Goal: Information Seeking & Learning: Find specific fact

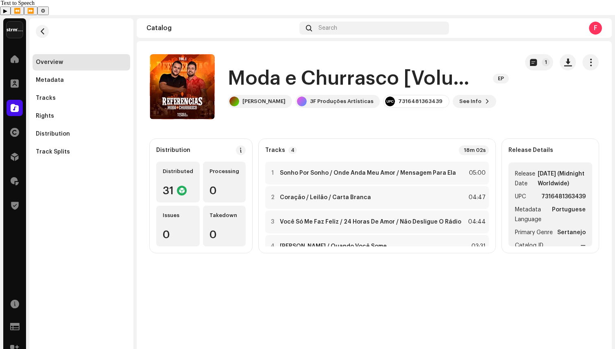
click at [380, 22] on div "Search" at bounding box center [375, 28] width 150 height 13
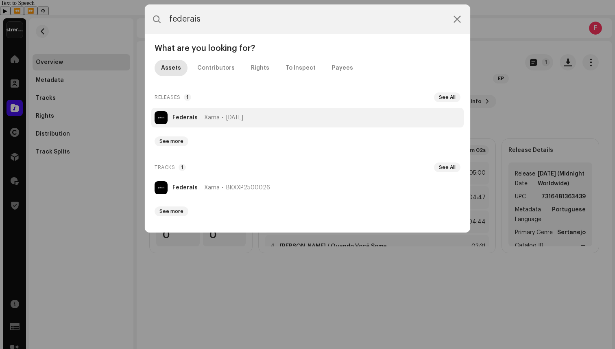
type input "federais"
click at [214, 120] on span "Xamã" at bounding box center [211, 117] width 15 height 7
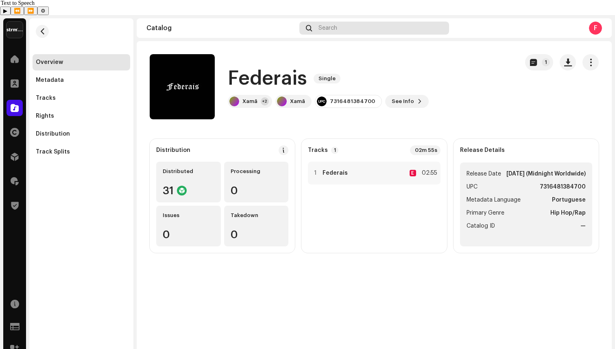
click at [372, 22] on div "Search" at bounding box center [375, 28] width 150 height 13
click at [13, 178] on span at bounding box center [15, 181] width 8 height 7
click at [11, 178] on span at bounding box center [15, 181] width 8 height 7
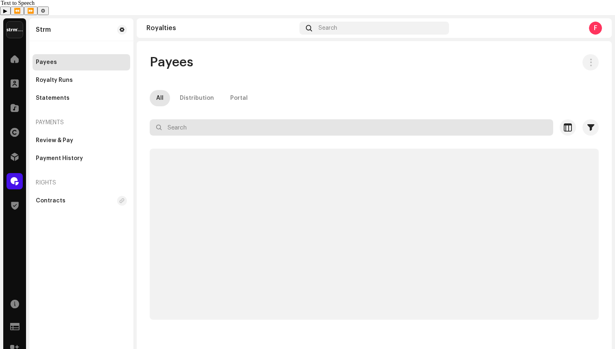
click at [243, 119] on input "text" at bounding box center [352, 127] width 404 height 16
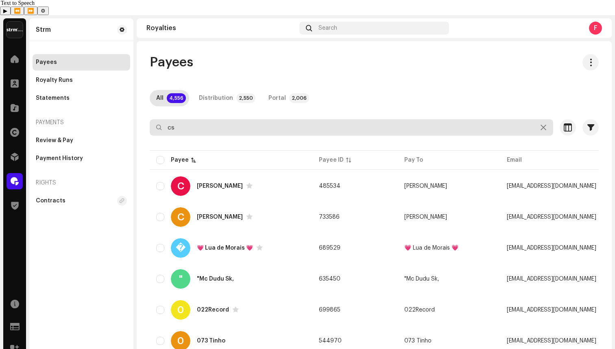
type input "c"
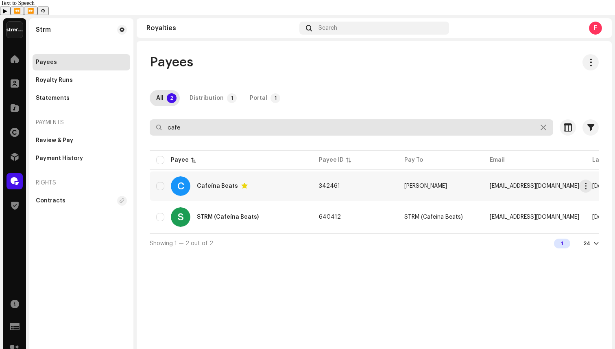
type input "cafe"
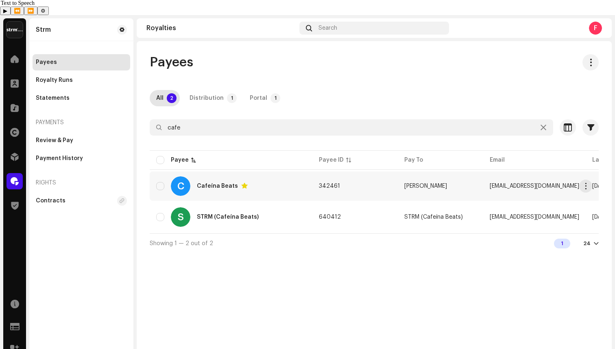
click at [220, 183] on div "Cafeína Beats" at bounding box center [217, 186] width 41 height 6
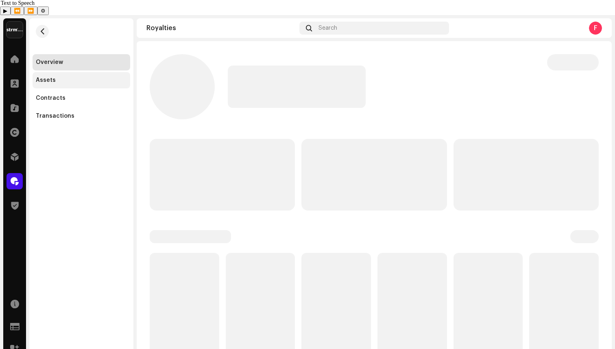
click at [78, 72] on div "Assets" at bounding box center [82, 80] width 98 height 16
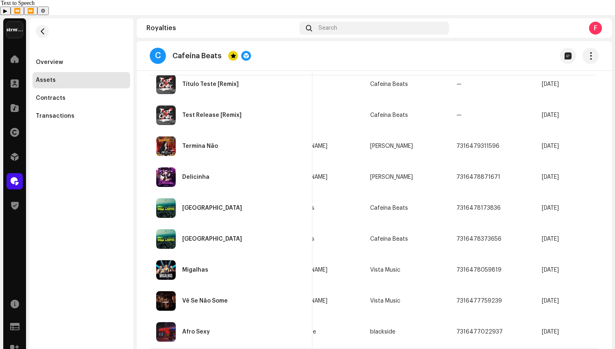
scroll to position [608, 0]
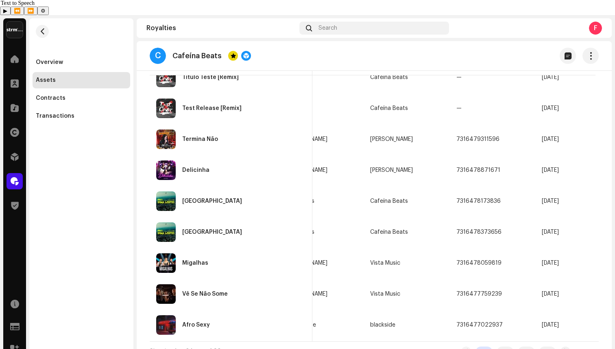
click at [584, 348] on div "24" at bounding box center [587, 351] width 7 height 7
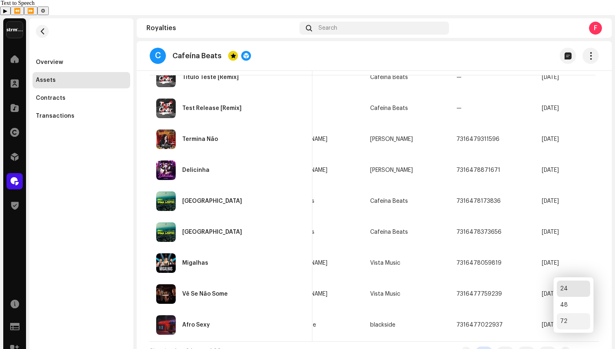
click at [579, 324] on div "72" at bounding box center [573, 321] width 33 height 16
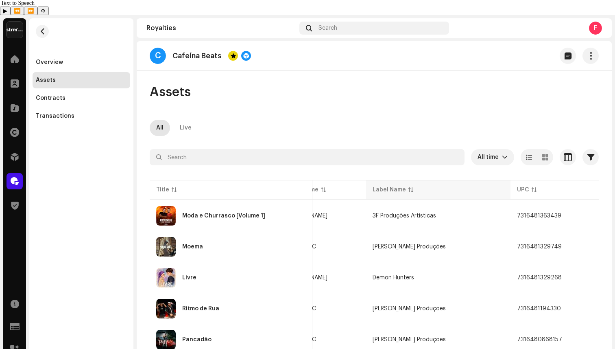
click at [399, 186] on div "Label Name" at bounding box center [389, 190] width 33 height 8
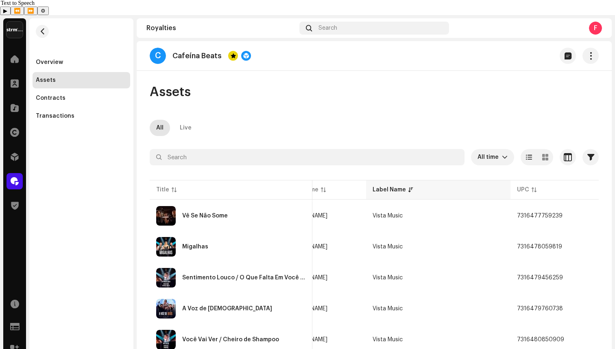
click at [399, 186] on div "Label Name" at bounding box center [389, 190] width 33 height 8
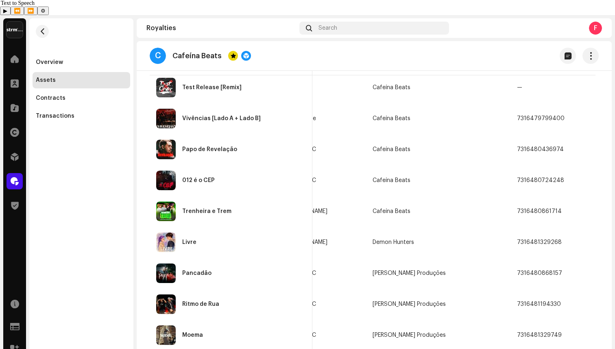
scroll to position [1205, 0]
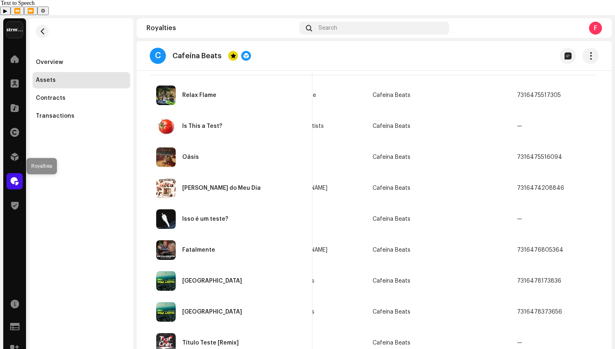
click at [16, 178] on span at bounding box center [15, 181] width 8 height 7
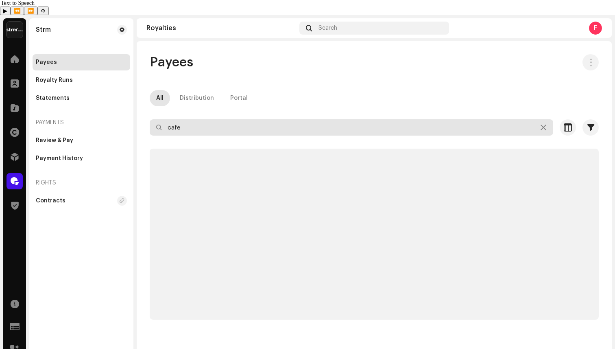
click at [180, 119] on input "cafe" at bounding box center [352, 127] width 404 height 16
paste input "[EMAIL_ADDRESS][DOMAIN_NAME]"
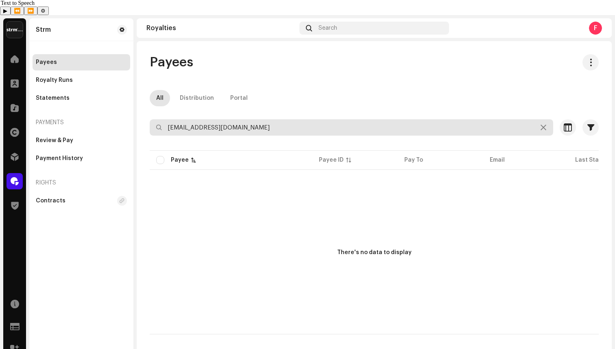
drag, startPoint x: 180, startPoint y: 114, endPoint x: 115, endPoint y: 114, distance: 65.1
click at [118, 114] on div "Strm Home Clients Catalog Rights Distribution Royalties Trust & Safety Resource…" at bounding box center [307, 189] width 615 height 349
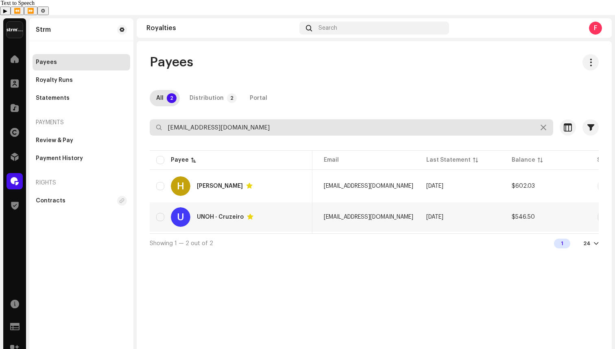
scroll to position [0, 230]
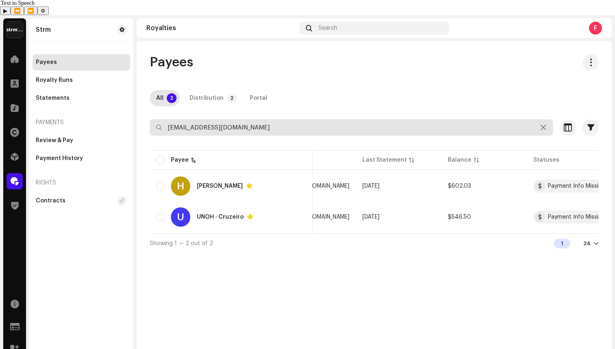
type input "[EMAIL_ADDRESS][DOMAIN_NAME]"
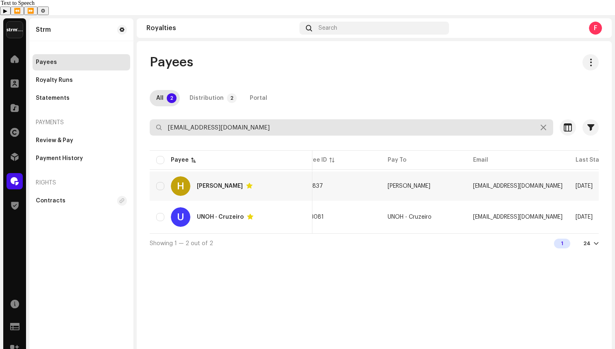
scroll to position [0, 0]
